Goal: Task Accomplishment & Management: Manage account settings

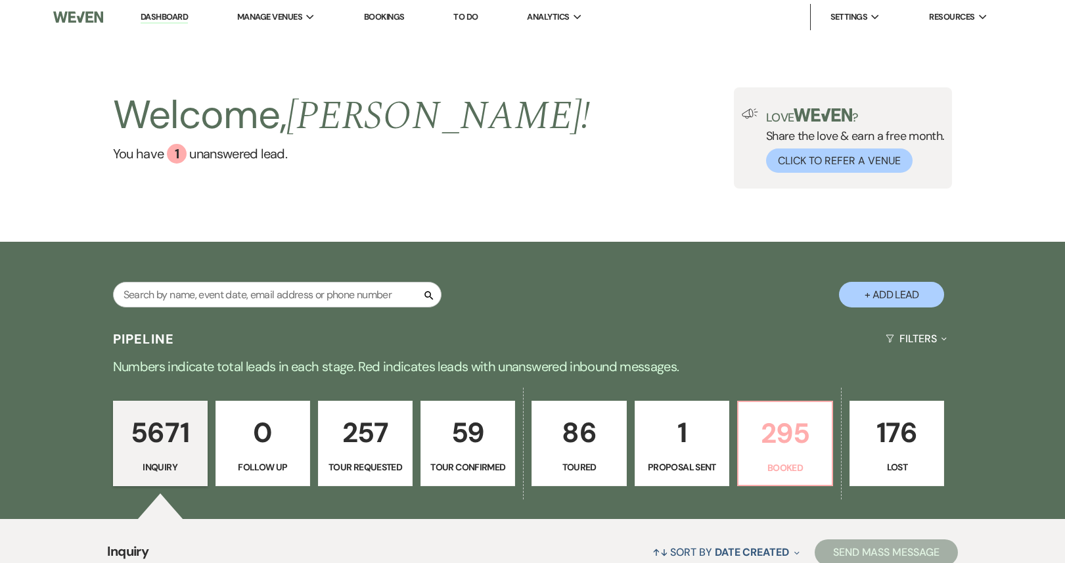
click at [769, 421] on p "295" at bounding box center [786, 433] width 78 height 44
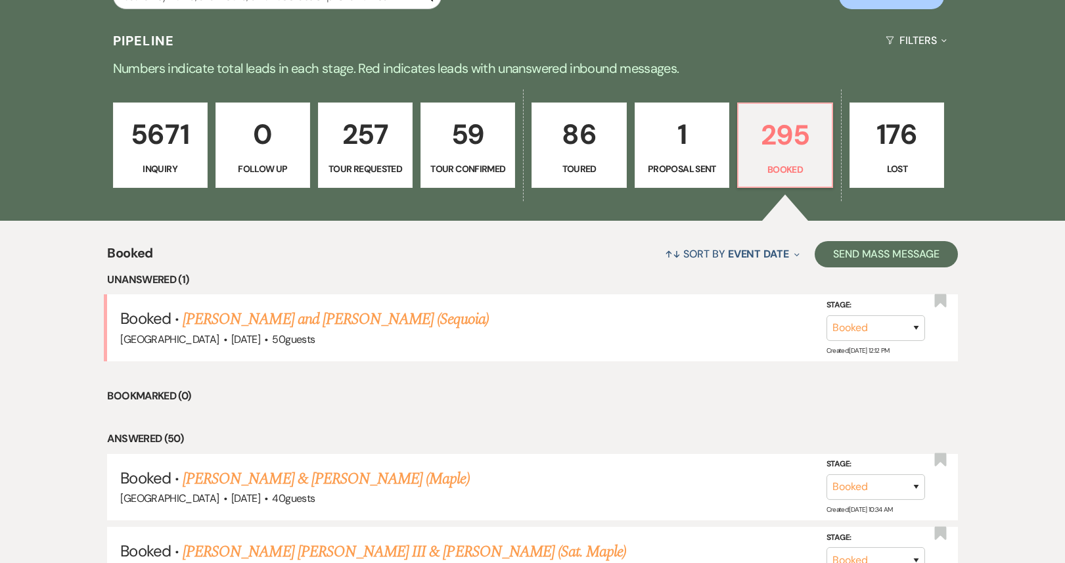
scroll to position [427, 0]
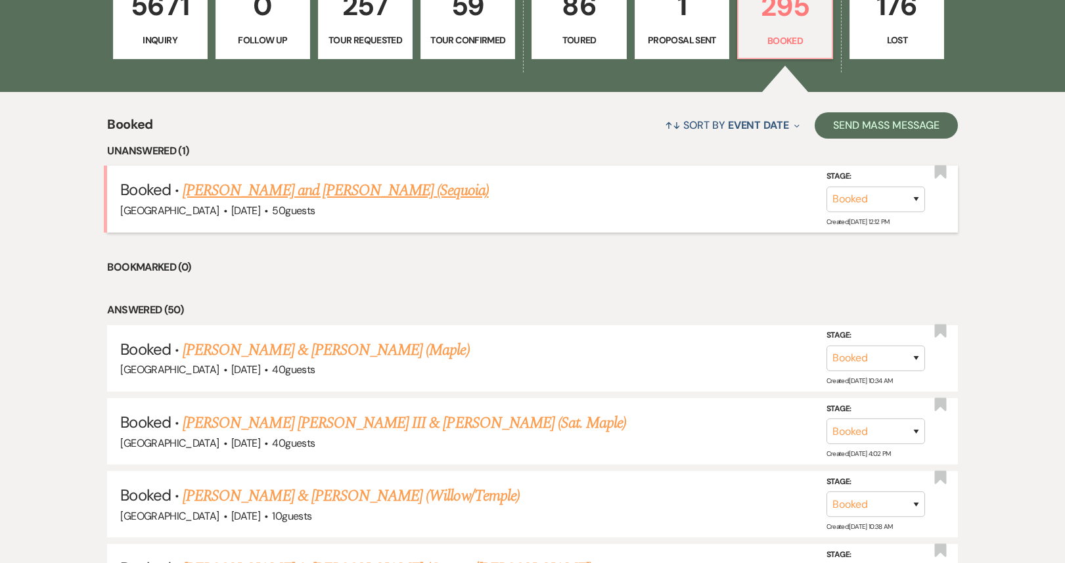
click at [352, 197] on link "Annie Davis and Scott Johnson (Sequoia)" at bounding box center [336, 191] width 306 height 24
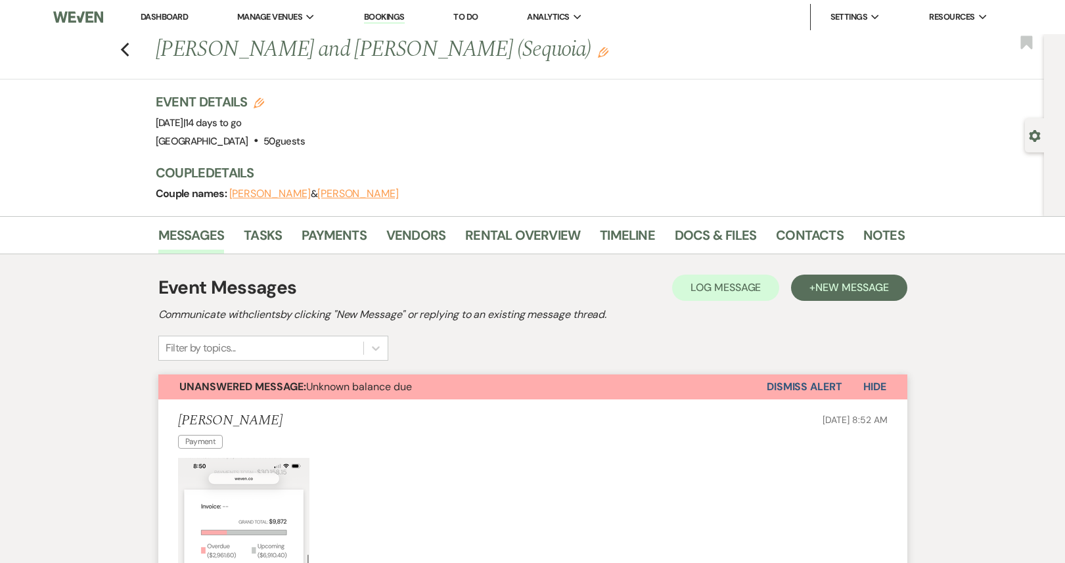
click at [154, 22] on link "Dashboard" at bounding box center [164, 16] width 47 height 11
